Goal: Answer question/provide support: Share knowledge or assist other users

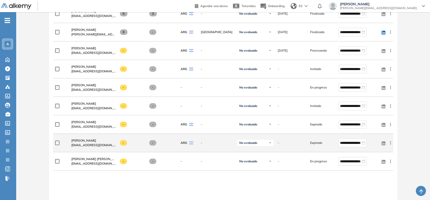
scroll to position [262, 0]
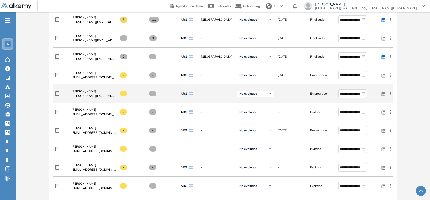
scroll to position [234, 0]
click at [89, 91] on span "Luis Maria Villalon" at bounding box center [83, 92] width 25 height 4
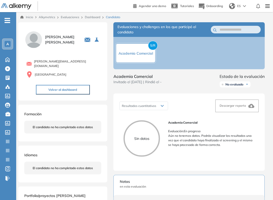
click at [90, 17] on link "Dashboard" at bounding box center [92, 17] width 15 height 4
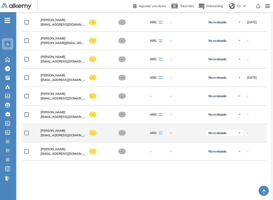
scroll to position [287, 0]
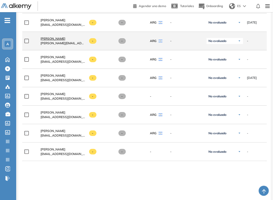
click at [61, 40] on span "Luis Maria Villalon" at bounding box center [52, 39] width 25 height 4
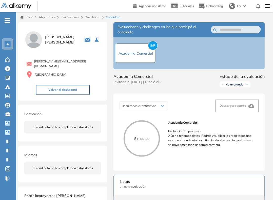
click at [93, 17] on link "Dashboard" at bounding box center [92, 17] width 15 height 4
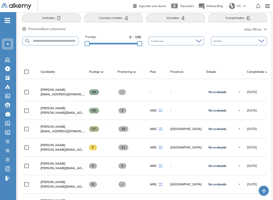
scroll to position [107, 0]
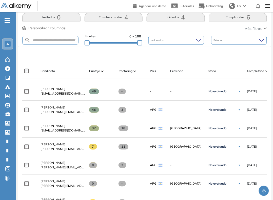
click at [173, 18] on button "Iniciadas 4" at bounding box center [175, 17] width 58 height 9
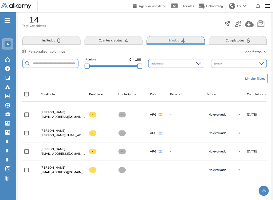
scroll to position [0, 95]
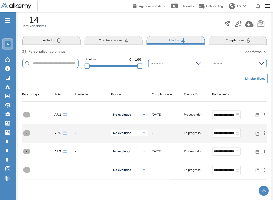
click at [263, 136] on icon at bounding box center [264, 133] width 5 height 5
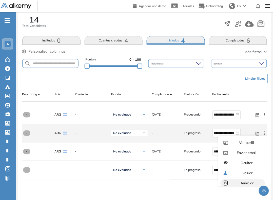
click at [241, 184] on span "Reiniciar" at bounding box center [245, 183] width 15 height 5
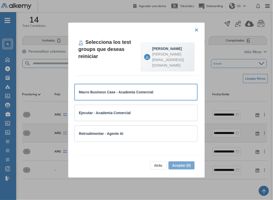
click at [140, 90] on strong "Macro Business Case - Academia Comercial" at bounding box center [116, 92] width 74 height 4
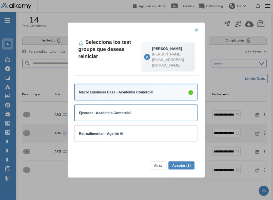
click at [142, 115] on div "Ejecutar - Academia Comercial" at bounding box center [136, 113] width 114 height 6
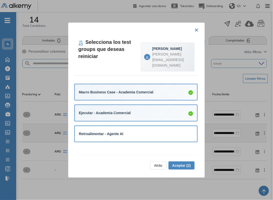
click at [150, 132] on div "Retroalimentar - Agente AI" at bounding box center [136, 134] width 114 height 6
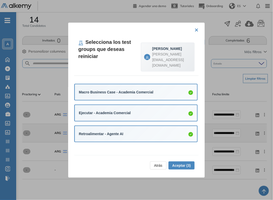
click at [176, 164] on span "Aceptar (3)" at bounding box center [181, 166] width 18 height 6
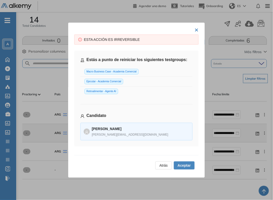
click at [182, 167] on span "Aceptar" at bounding box center [183, 166] width 13 height 6
